Goal: Task Accomplishment & Management: Complete application form

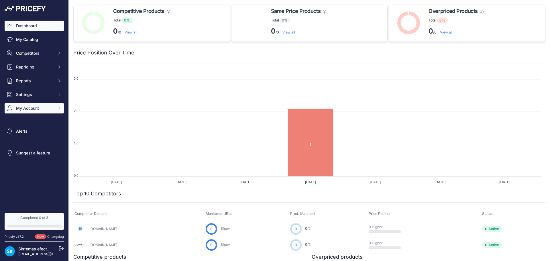
click at [52, 107] on span "My Account" at bounding box center [35, 108] width 38 height 6
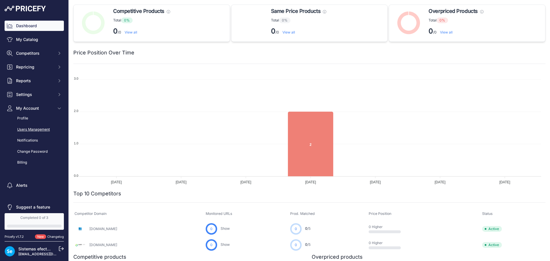
click at [44, 126] on link "Users Management" at bounding box center [34, 130] width 59 height 10
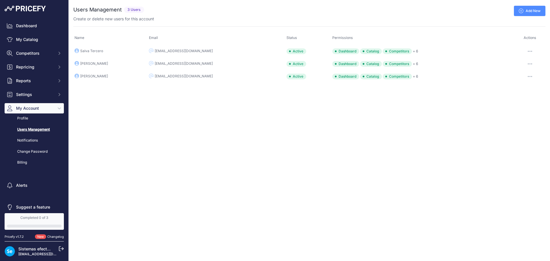
click at [246, 107] on div "Close You are not connected to the internet. ..." at bounding box center [309, 130] width 481 height 261
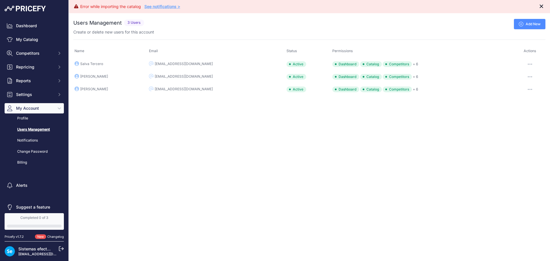
click at [542, 7] on icon "Close" at bounding box center [541, 6] width 3 height 3
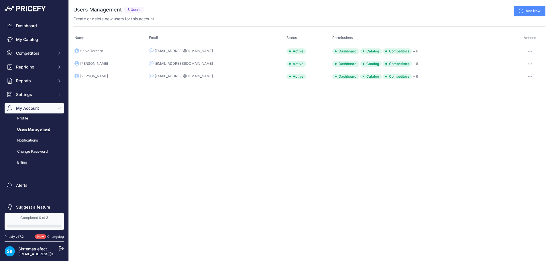
click at [146, 100] on div "Error while importing the catalog See notifications > Close You are not connect…" at bounding box center [309, 130] width 481 height 261
click at [146, 101] on div "Error while importing the catalog See notifications > Close You are not connect…" at bounding box center [309, 130] width 481 height 261
click at [527, 12] on link "Add New" at bounding box center [530, 11] width 32 height 10
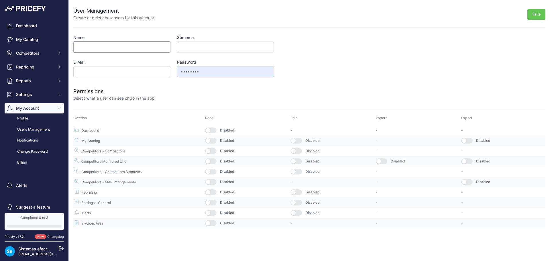
click at [124, 48] on input "Name" at bounding box center [121, 47] width 97 height 11
click at [91, 70] on input "E-Mail" at bounding box center [121, 71] width 97 height 11
type input "d.coppin@lyco.co.uk"
click at [103, 49] on input "Name" at bounding box center [121, 47] width 97 height 11
type input "David"
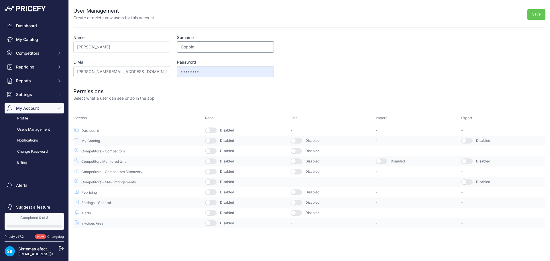
type input "Coppin"
click at [392, 79] on form "User Management Create or delete new users for this account Save Name David Sur…" at bounding box center [309, 114] width 472 height 228
click at [211, 212] on button "button" at bounding box center [210, 213] width 11 height 6
click at [213, 204] on button "button" at bounding box center [210, 203] width 11 height 6
click at [212, 192] on button "button" at bounding box center [210, 192] width 11 height 6
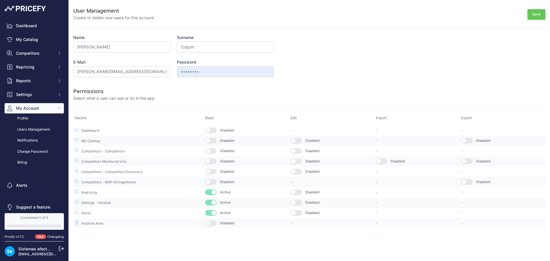
click at [212, 179] on button "button" at bounding box center [210, 182] width 11 height 6
drag, startPoint x: 212, startPoint y: 173, endPoint x: 212, endPoint y: 164, distance: 8.9
click at [212, 173] on button "button" at bounding box center [210, 172] width 11 height 6
click at [212, 159] on button "button" at bounding box center [210, 161] width 11 height 6
drag, startPoint x: 212, startPoint y: 150, endPoint x: 213, endPoint y: 142, distance: 7.8
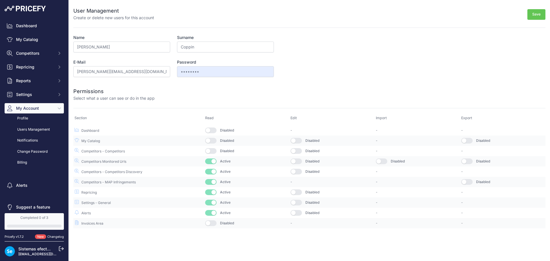
click at [212, 149] on button "button" at bounding box center [210, 151] width 11 height 6
click at [213, 142] on button "button" at bounding box center [210, 141] width 11 height 6
click at [213, 128] on button "button" at bounding box center [210, 131] width 11 height 6
click at [208, 222] on button "button" at bounding box center [210, 223] width 11 height 6
click at [540, 12] on button "Save" at bounding box center [537, 14] width 18 height 11
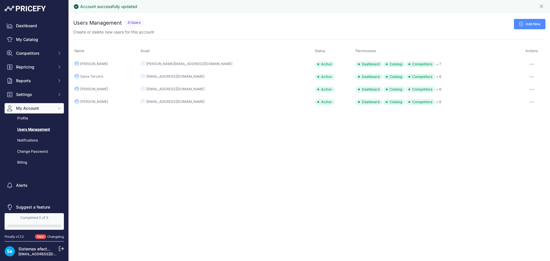
click at [273, 141] on div "Account successfully updated Close You are not connected to the internet." at bounding box center [309, 130] width 481 height 261
click at [242, 176] on div "Account successfully updated Close You are not connected to the internet." at bounding box center [309, 130] width 481 height 261
click at [237, 179] on div "Account successfully updated Close You are not connected to the internet." at bounding box center [309, 130] width 481 height 261
